Goal: Use online tool/utility: Utilize a website feature to perform a specific function

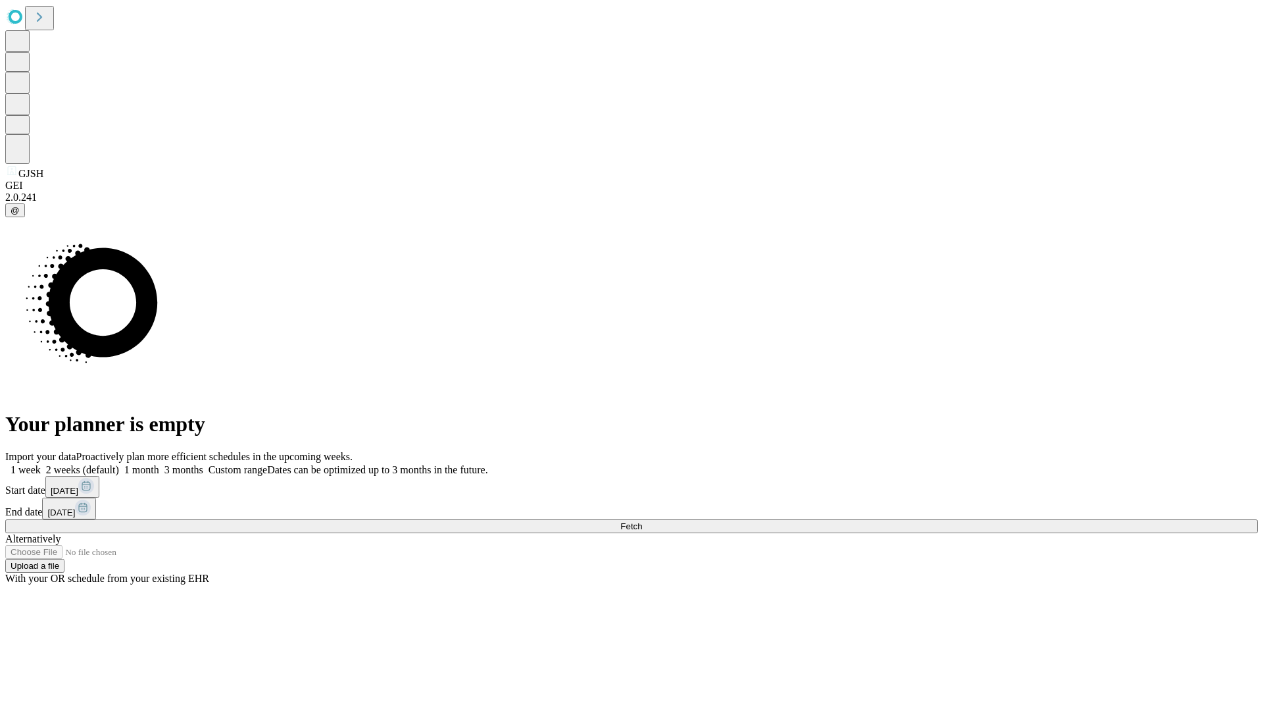
click at [642, 521] on span "Fetch" at bounding box center [631, 526] width 22 height 10
